Goal: Task Accomplishment & Management: Use online tool/utility

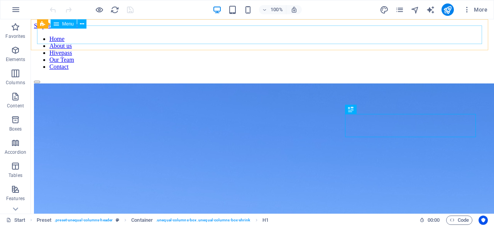
click at [252, 35] on nav "Home About us Hivepass Our Team Contact" at bounding box center [262, 52] width 457 height 35
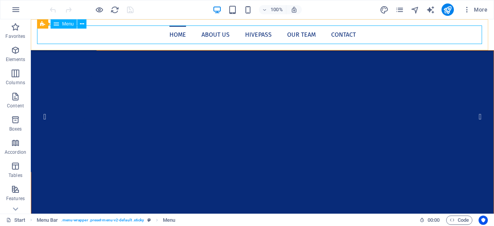
click at [69, 25] on span "Menu" at bounding box center [68, 24] width 12 height 5
click at [17, 96] on icon "button" at bounding box center [15, 96] width 9 height 9
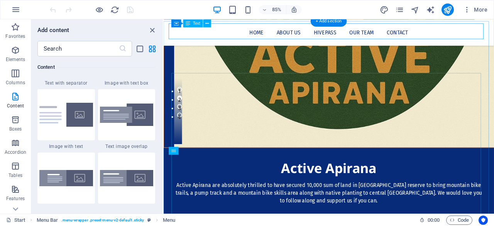
scroll to position [502, 0]
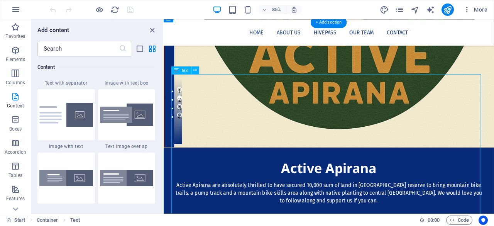
click at [197, 71] on icon at bounding box center [195, 70] width 3 height 7
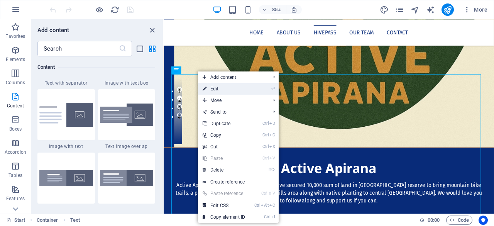
click at [215, 88] on link "⏎ Edit" at bounding box center [224, 89] width 52 height 12
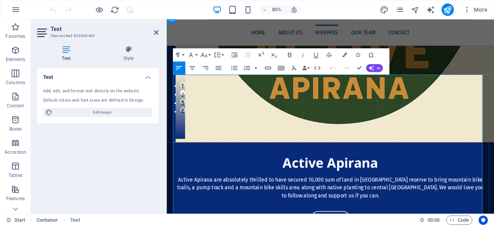
scroll to position [499, 0]
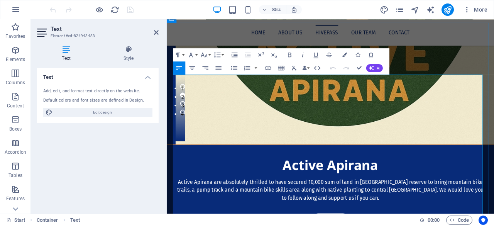
drag, startPoint x: 419, startPoint y: 157, endPoint x: 325, endPoint y: 155, distance: 94.2
drag, startPoint x: 519, startPoint y: 122, endPoint x: 436, endPoint y: 124, distance: 82.6
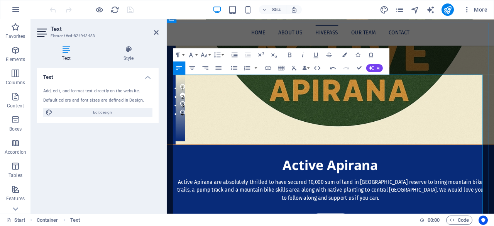
copy link "[URL][DOMAIN_NAME]"
